Goal: Transaction & Acquisition: Obtain resource

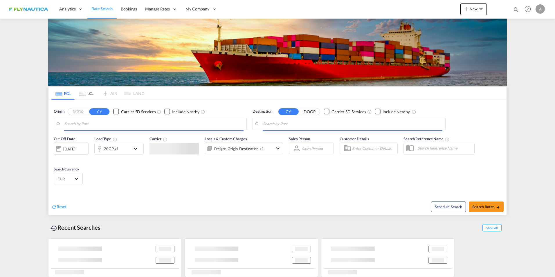
type input "[GEOGRAPHIC_DATA], [GEOGRAPHIC_DATA]"
type input "Caldera, CRCAL"
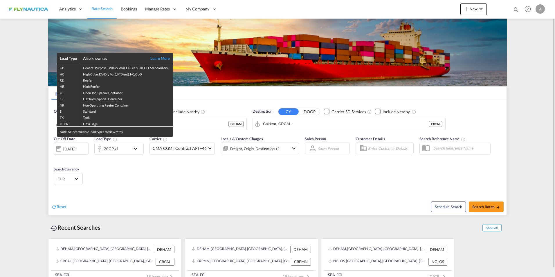
click at [203, 122] on div "Load Type Also known as Learn More GP General Purpose, DV(Dry Van), FT(Feet), H…" at bounding box center [277, 138] width 555 height 277
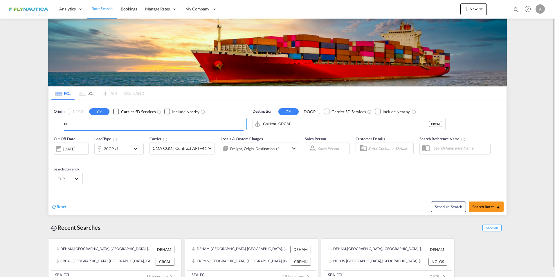
type input "n"
click at [75, 138] on div "Antwerp [GEOGRAPHIC_DATA] BEANR" at bounding box center [109, 139] width 110 height 17
type input "[GEOGRAPHIC_DATA], BEANR"
click at [302, 123] on input "Caldera, CRCAL" at bounding box center [352, 124] width 179 height 9
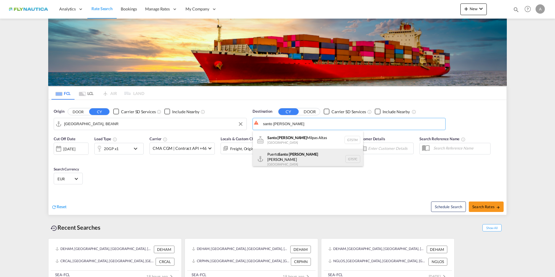
click at [275, 156] on div "[GEOGRAPHIC_DATA][PERSON_NAME] GTSTC" at bounding box center [308, 159] width 110 height 21
type input "Puerto Santo [PERSON_NAME], GTSTC"
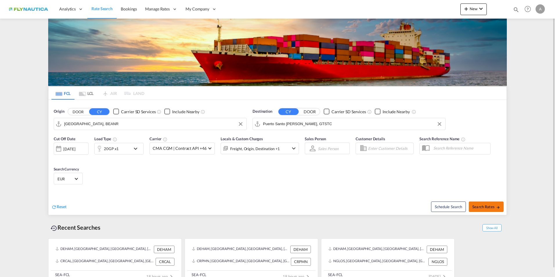
click at [486, 205] on span "Search Rates" at bounding box center [487, 206] width 28 height 5
type input "BEANR to GTSTC / [DATE]"
